Goal: Task Accomplishment & Management: Use online tool/utility

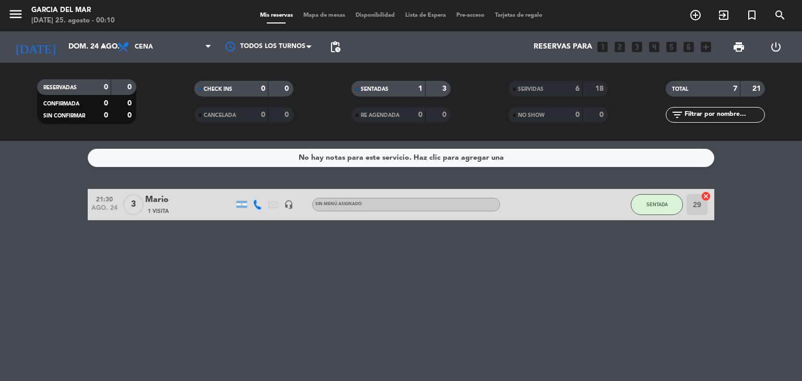
drag, startPoint x: 0, startPoint y: 0, endPoint x: 573, endPoint y: 253, distance: 626.1
click at [579, 246] on div "No hay notas para este servicio. Haz clic para agregar una 21:30 [DATE] 3 [PERS…" at bounding box center [401, 261] width 802 height 240
click at [566, 256] on div "No hay notas para este servicio. Haz clic para agregar una 21:30 [DATE] 3 [PERS…" at bounding box center [401, 261] width 802 height 240
click at [547, 263] on div "No hay notas para este servicio. Haz clic para agregar una 21:30 [DATE] 3 [PERS…" at bounding box center [401, 261] width 802 height 240
click at [628, 262] on div "No hay notas para este servicio. Haz clic para agregar una 21:30 [DATE] 3 [PERS…" at bounding box center [401, 261] width 802 height 240
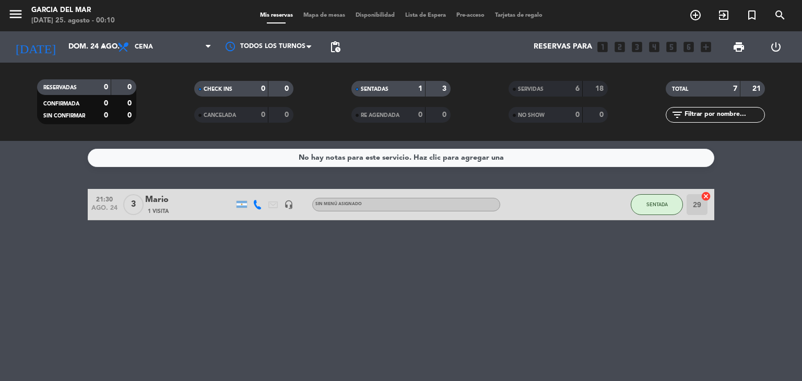
click at [570, 255] on div "No hay notas para este servicio. Haz clic para agregar una 21:30 [DATE] 3 [PERS…" at bounding box center [401, 261] width 802 height 240
click at [434, 276] on div "No hay notas para este servicio. Haz clic para agregar una 21:30 [DATE] 3 [PERS…" at bounding box center [401, 261] width 802 height 240
click at [393, 267] on div "No hay notas para este servicio. Haz clic para agregar una 21:30 [DATE] 3 [PERS…" at bounding box center [401, 261] width 802 height 240
click at [393, 266] on div "No hay notas para este servicio. Haz clic para agregar una 21:30 [DATE] 3 [PERS…" at bounding box center [401, 261] width 802 height 240
click at [418, 259] on div "No hay notas para este servicio. Haz clic para agregar una 21:30 [DATE] 3 [PERS…" at bounding box center [401, 261] width 802 height 240
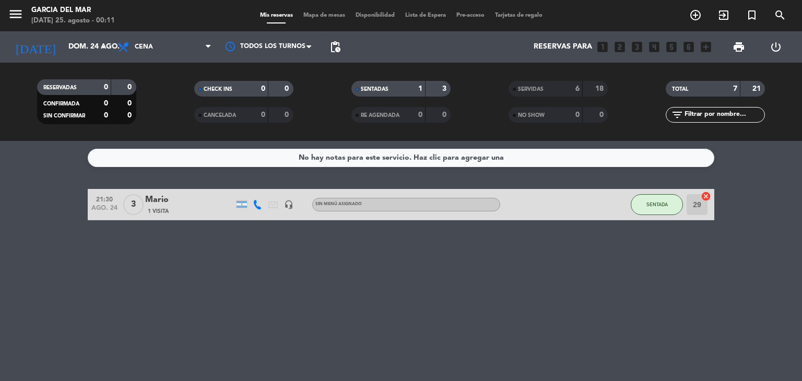
click at [434, 266] on div "No hay notas para este servicio. Haz clic para agregar una 21:30 [DATE] 3 [PERS…" at bounding box center [401, 261] width 802 height 240
click at [420, 263] on div "No hay notas para este servicio. Haz clic para agregar una 21:30 [DATE] 3 [PERS…" at bounding box center [401, 261] width 802 height 240
click at [428, 268] on div "No hay notas para este servicio. Haz clic para agregar una 21:30 [DATE] 3 [PERS…" at bounding box center [401, 261] width 802 height 240
click at [429, 271] on div "No hay notas para este servicio. Haz clic para agregar una 21:30 [DATE] 3 [PERS…" at bounding box center [401, 261] width 802 height 240
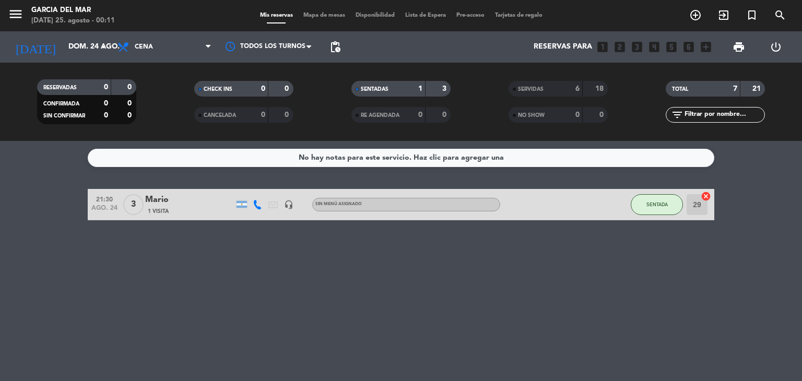
click at [429, 277] on div "No hay notas para este servicio. Haz clic para agregar una 21:30 [DATE] 3 [PERS…" at bounding box center [401, 261] width 802 height 240
click at [432, 272] on div "No hay notas para este servicio. Haz clic para agregar una 21:30 [DATE] 3 [PERS…" at bounding box center [401, 261] width 802 height 240
click at [433, 273] on div "No hay notas para este servicio. Haz clic para agregar una 21:30 [DATE] 3 [PERS…" at bounding box center [401, 261] width 802 height 240
click at [450, 263] on div "No hay notas para este servicio. Haz clic para agregar una 21:30 [DATE] 3 [PERS…" at bounding box center [401, 261] width 802 height 240
click at [390, 273] on div "No hay notas para este servicio. Haz clic para agregar una 21:30 [DATE] 3 [PERS…" at bounding box center [401, 261] width 802 height 240
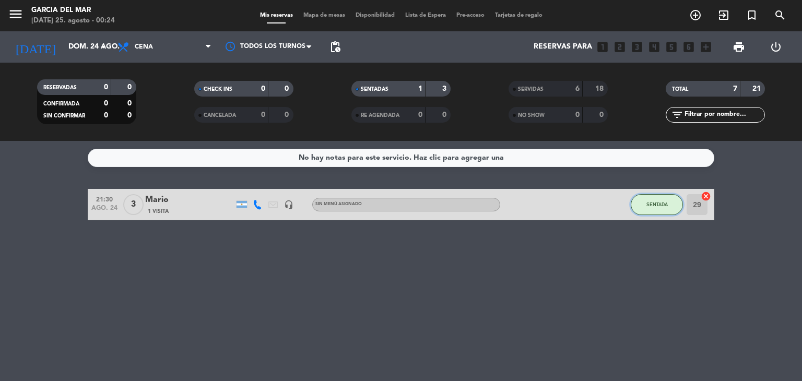
click at [666, 205] on span "SENTADA" at bounding box center [656, 204] width 21 height 6
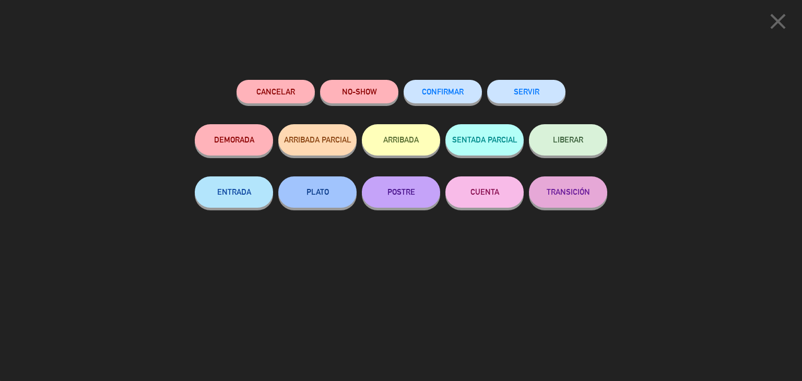
click at [528, 85] on button "SERVIR" at bounding box center [526, 91] width 78 height 23
